Goal: Navigation & Orientation: Find specific page/section

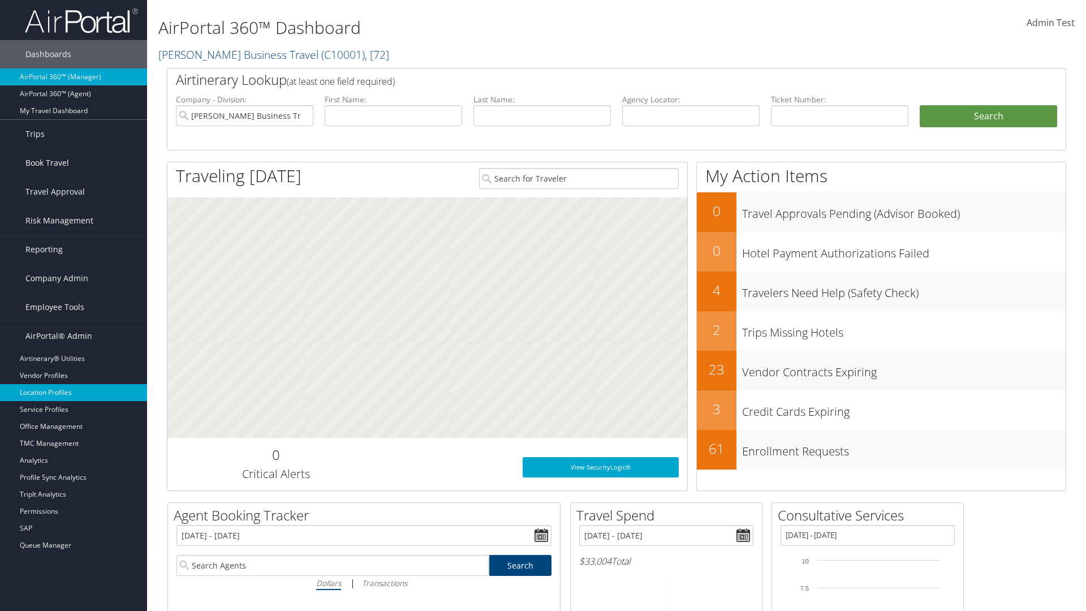
click at [73, 392] on link "Location Profiles" at bounding box center [73, 392] width 147 height 17
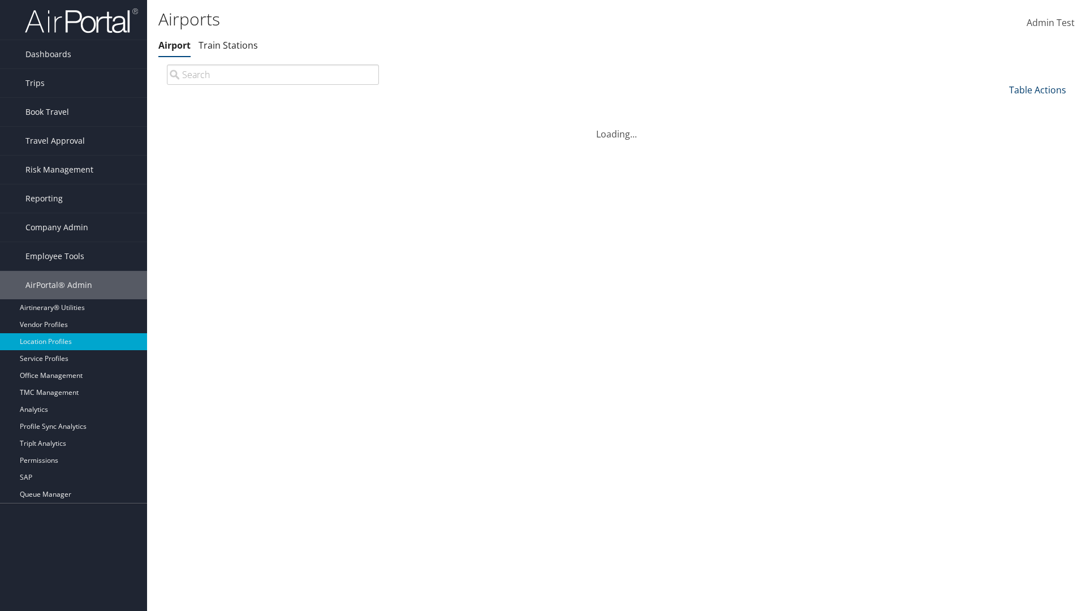
click at [1037, 89] on link "Table Actions" at bounding box center [1037, 90] width 57 height 12
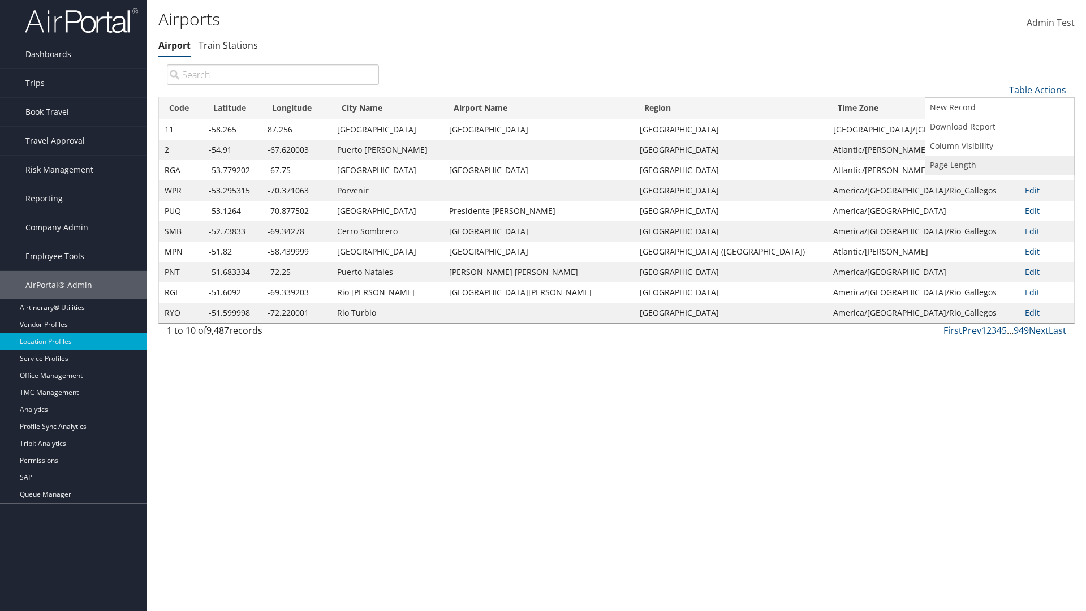
click at [999, 165] on link "Page Length" at bounding box center [999, 164] width 149 height 19
click at [999, 127] on link "25" at bounding box center [999, 127] width 149 height 19
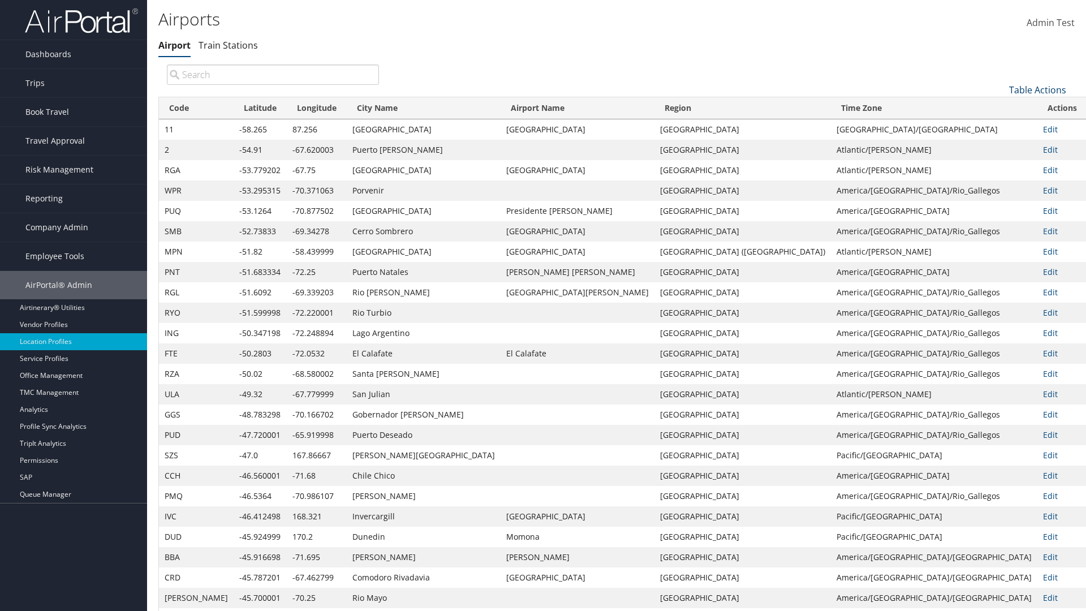
click at [1037, 84] on link "Table Actions" at bounding box center [1037, 90] width 57 height 12
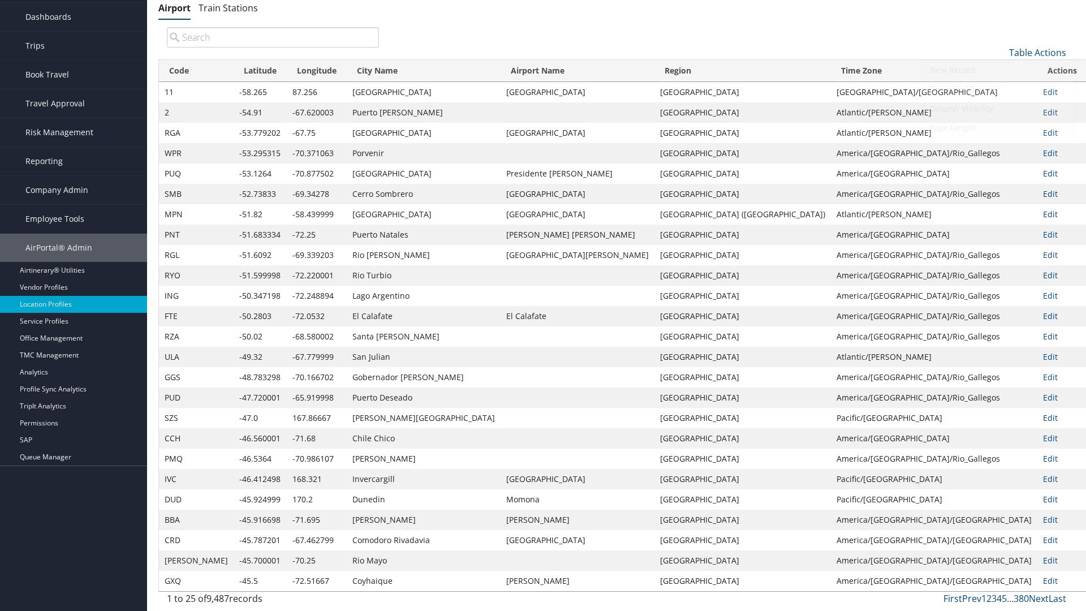
click at [999, 127] on link "Page Length" at bounding box center [999, 127] width 149 height 19
click at [999, 109] on link "50" at bounding box center [999, 109] width 149 height 19
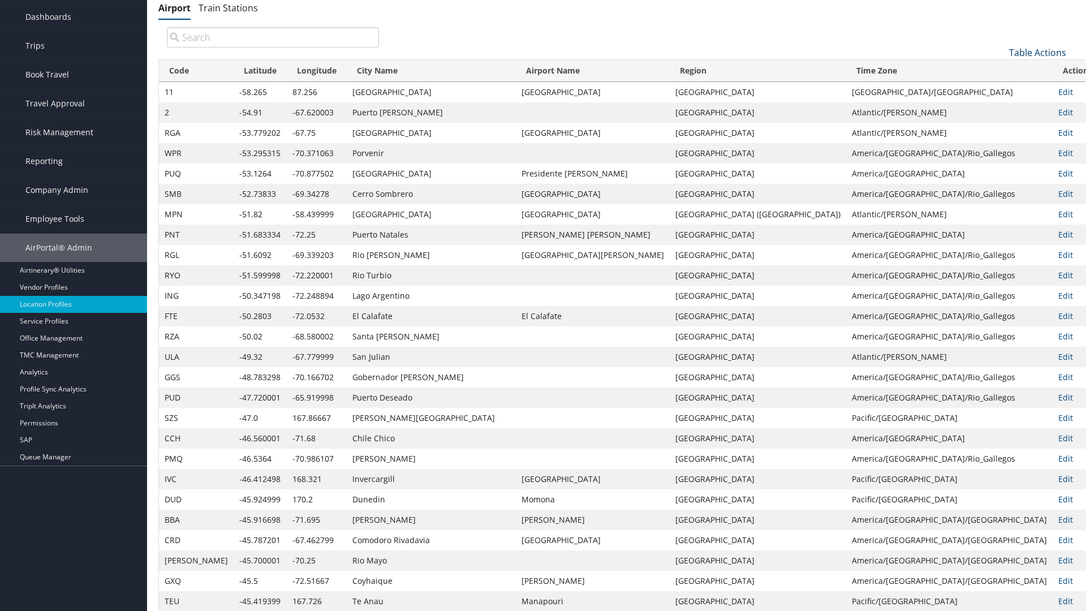
click at [1037, 52] on link "Table Actions" at bounding box center [1037, 52] width 57 height 12
click at [999, 128] on link "100" at bounding box center [999, 128] width 149 height 19
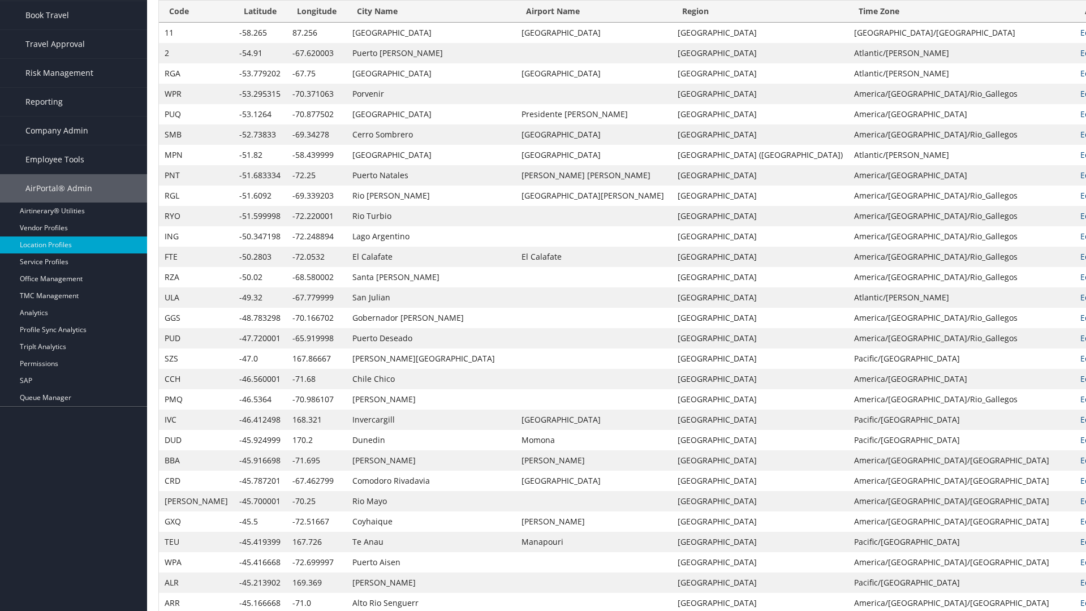
scroll to position [0, 0]
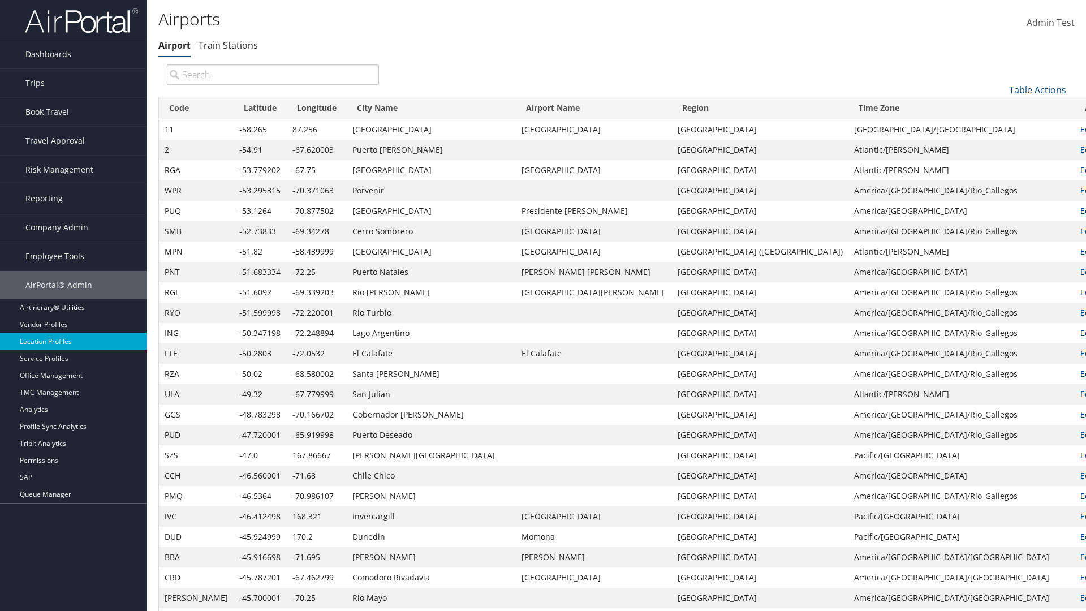
click at [182, 108] on th "Code" at bounding box center [196, 108] width 75 height 22
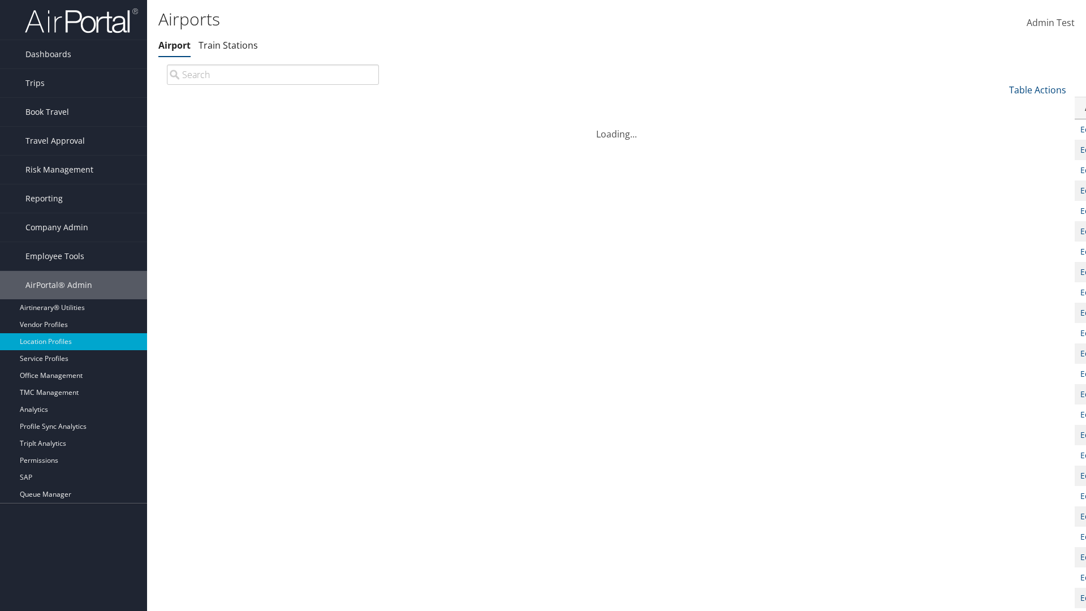
scroll to position [97, 0]
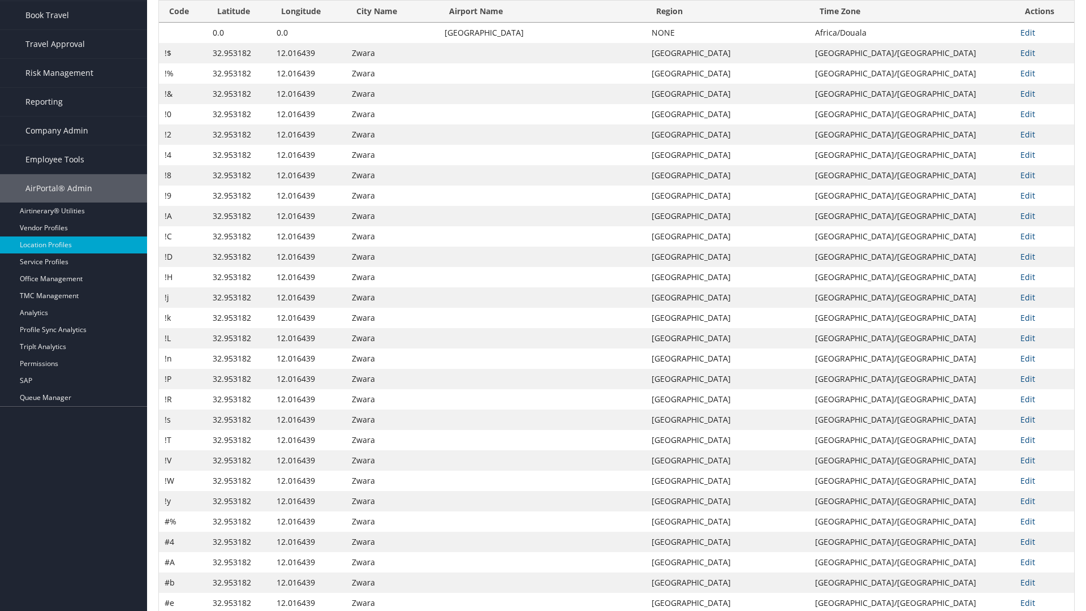
click at [183, 23] on th "Code" at bounding box center [183, 12] width 48 height 22
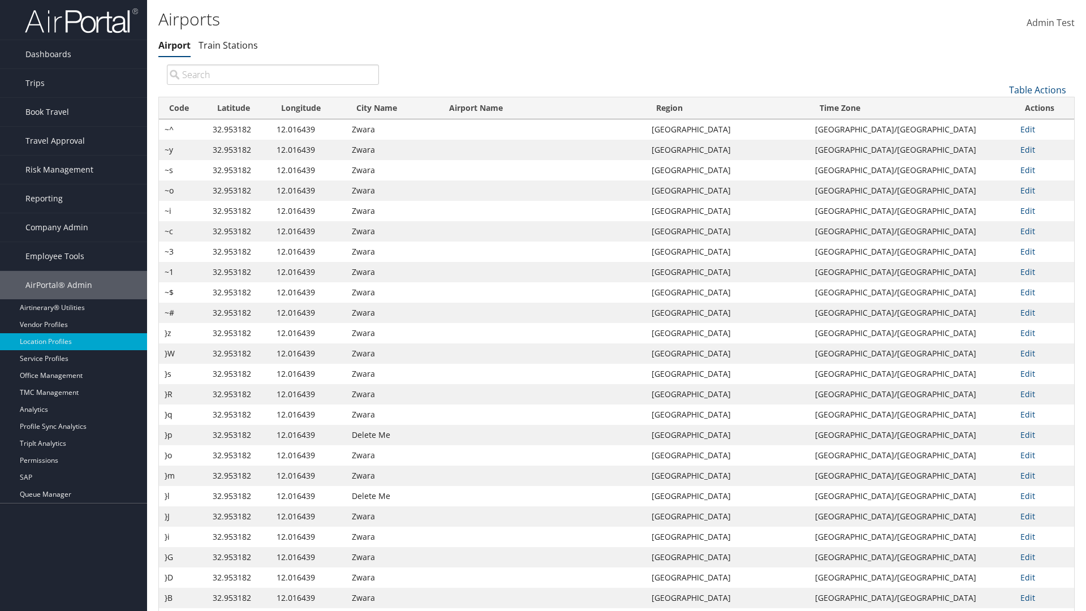
click at [239, 108] on th "Latitude" at bounding box center [239, 108] width 64 height 22
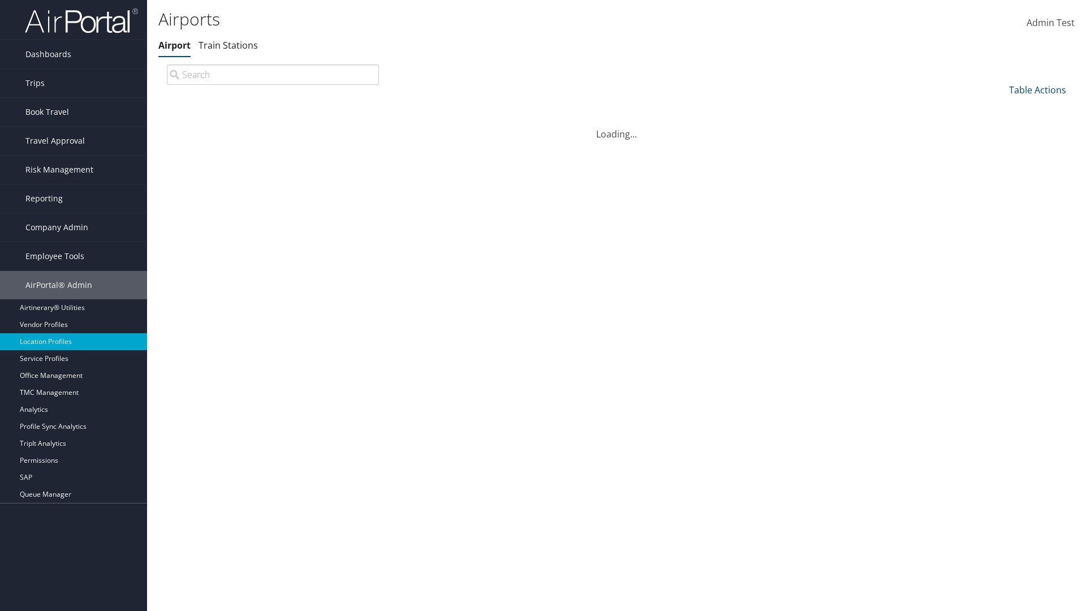
scroll to position [97, 0]
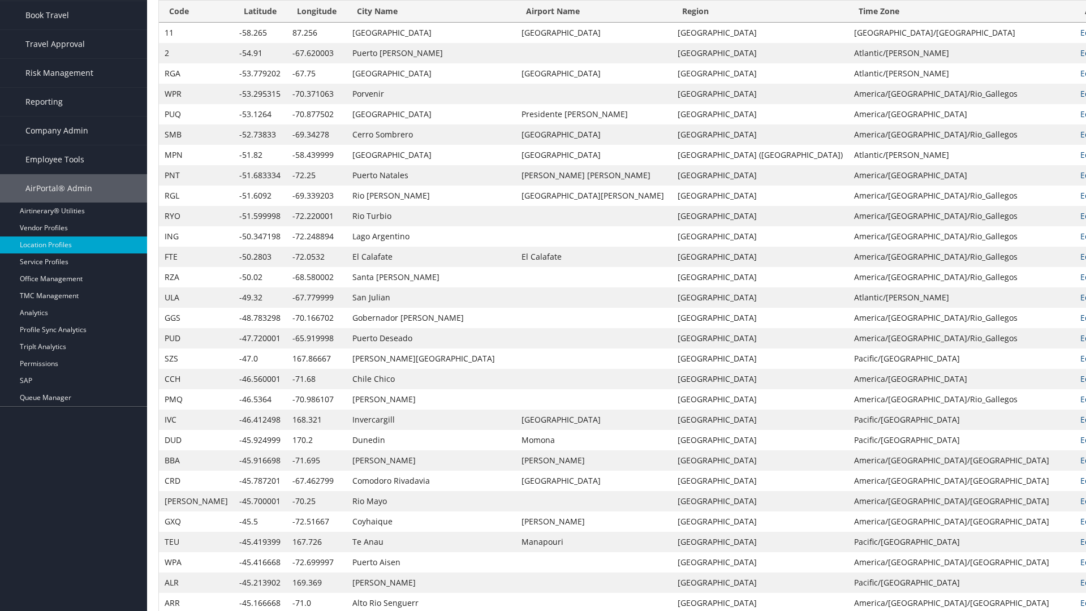
click at [237, 23] on th "Latitude" at bounding box center [260, 12] width 53 height 22
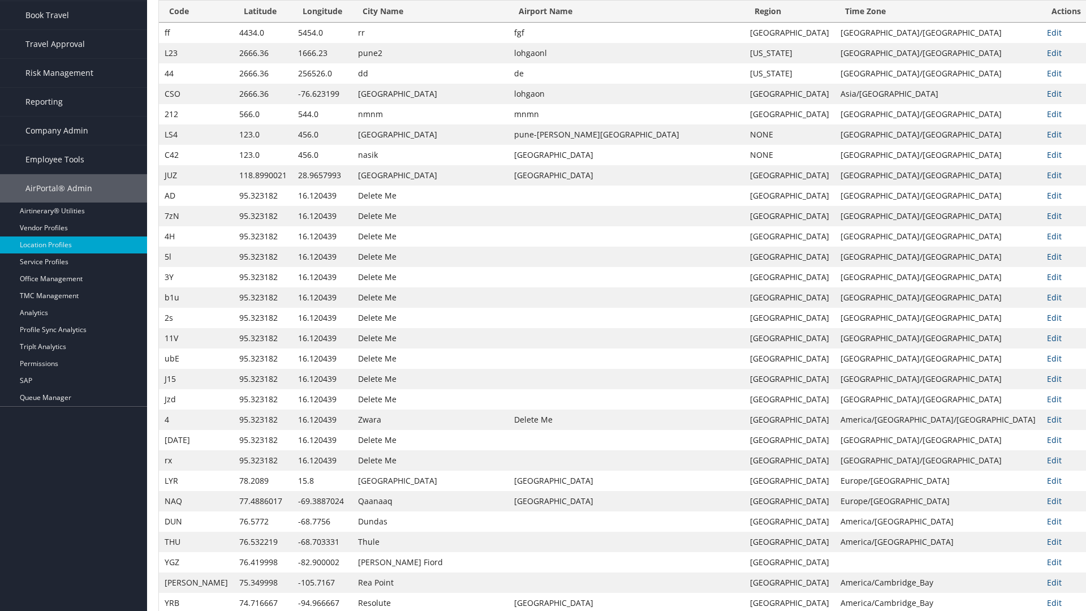
click at [310, 23] on th "Longitude" at bounding box center [322, 12] width 60 height 22
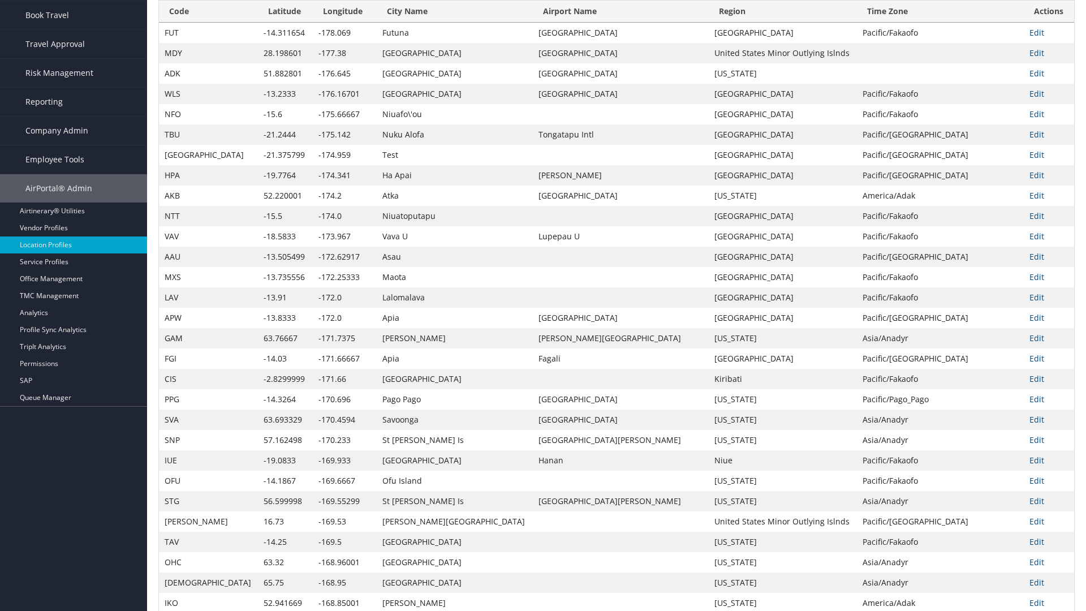
click at [313, 23] on th "Longitude" at bounding box center [345, 12] width 64 height 22
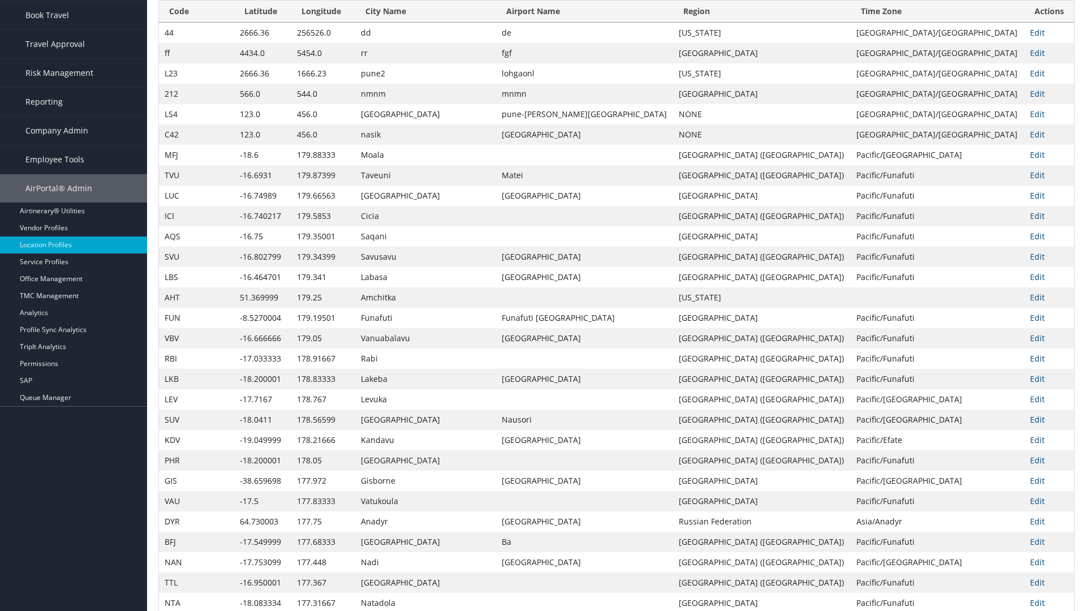
click at [400, 23] on th "City Name" at bounding box center [425, 12] width 141 height 22
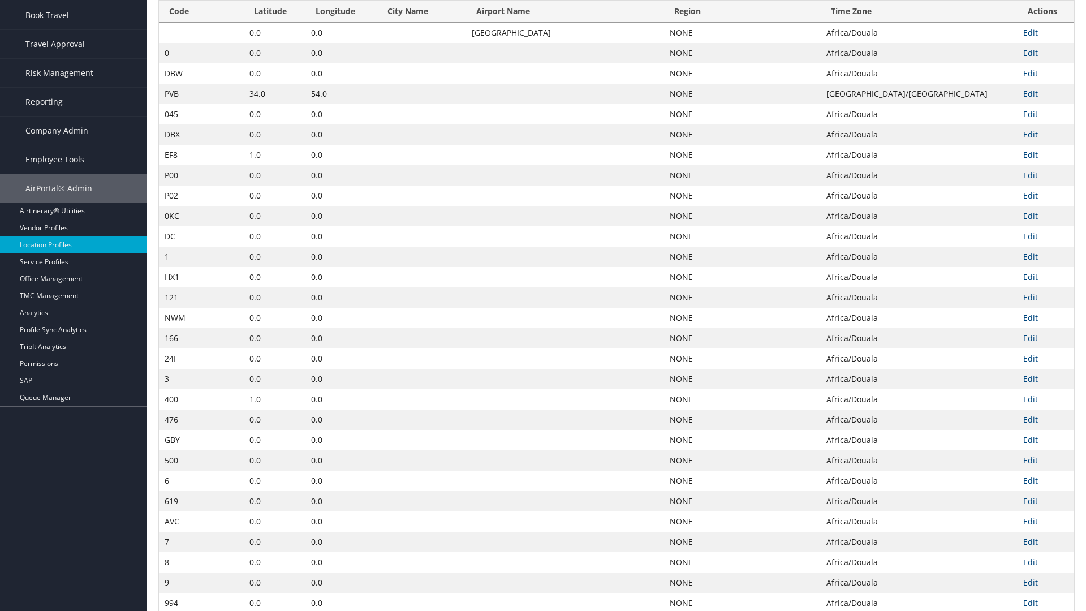
click at [395, 23] on th "City Name" at bounding box center [421, 12] width 89 height 22
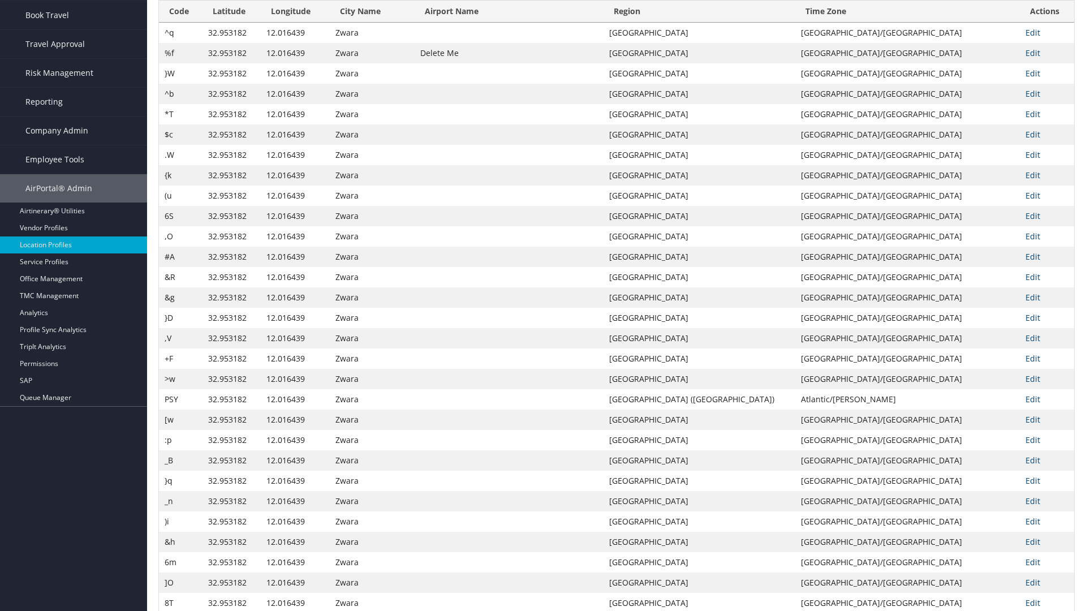
click at [546, 23] on th "Airport Name" at bounding box center [508, 12] width 189 height 22
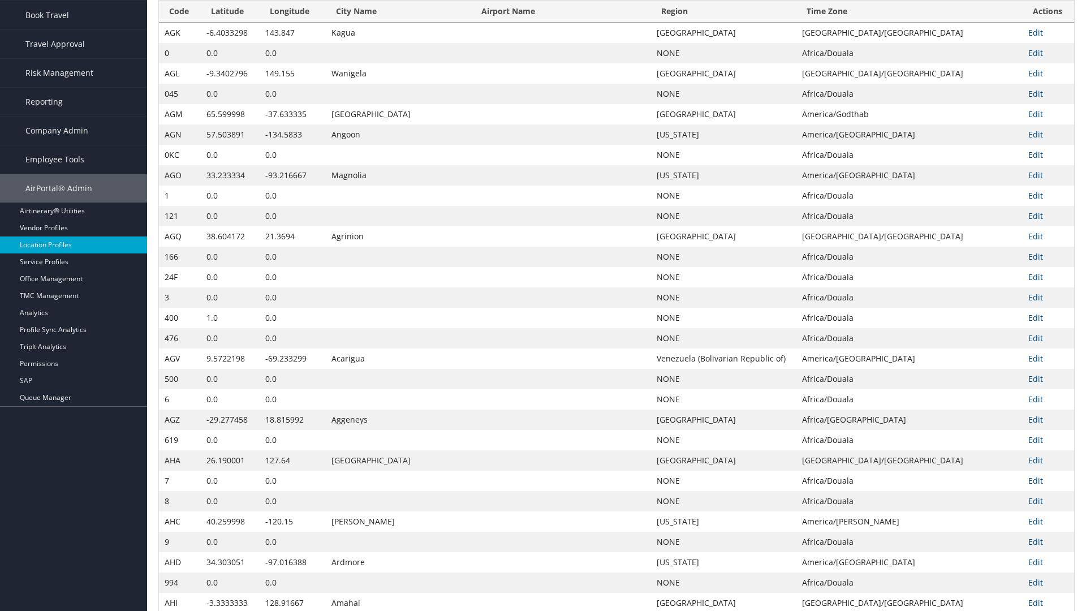
click at [547, 23] on th "Airport Name" at bounding box center [561, 12] width 180 height 22
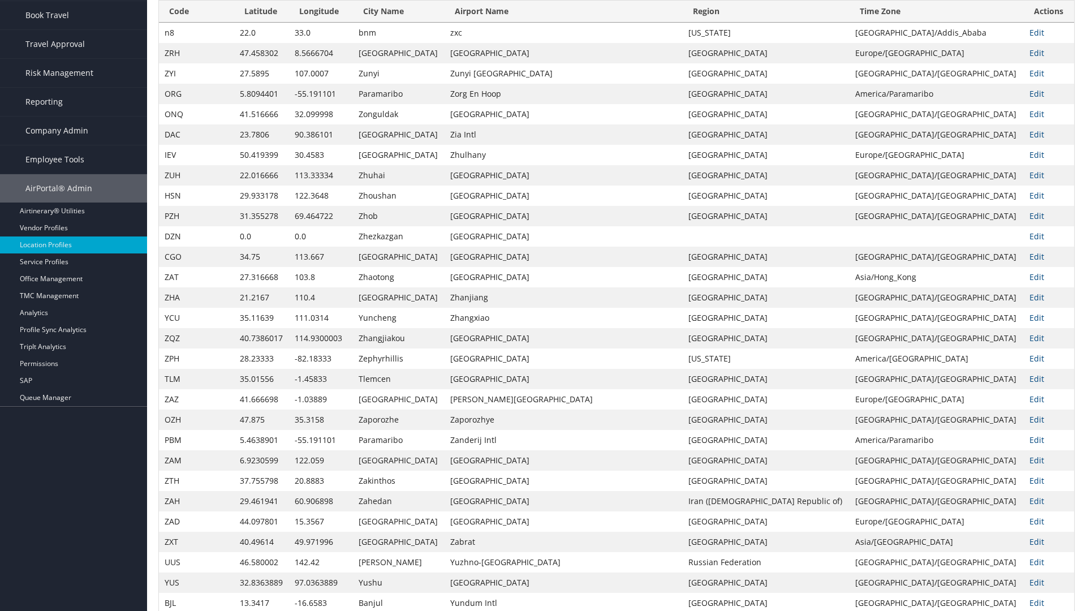
click at [762, 23] on th "Region" at bounding box center [765, 12] width 167 height 22
